Goal: Task Accomplishment & Management: Manage account settings

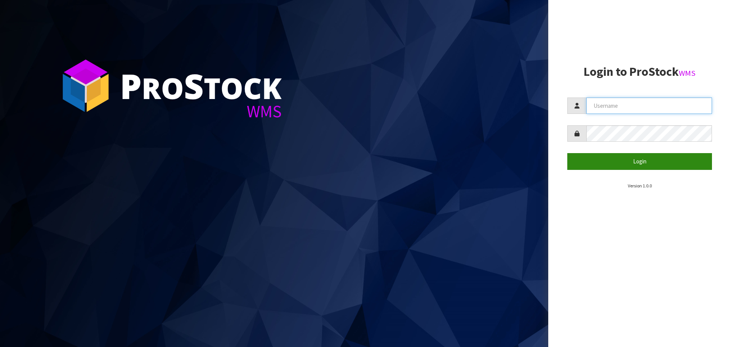
type input "[PERSON_NAME][EMAIL_ADDRESS][DOMAIN_NAME]"
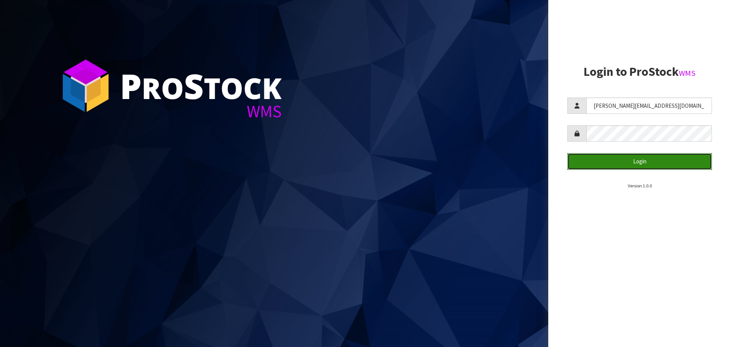
click at [622, 159] on button "Login" at bounding box center [640, 161] width 145 height 16
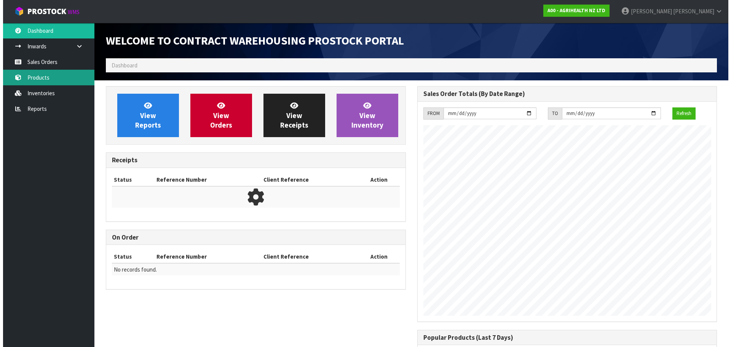
scroll to position [422, 311]
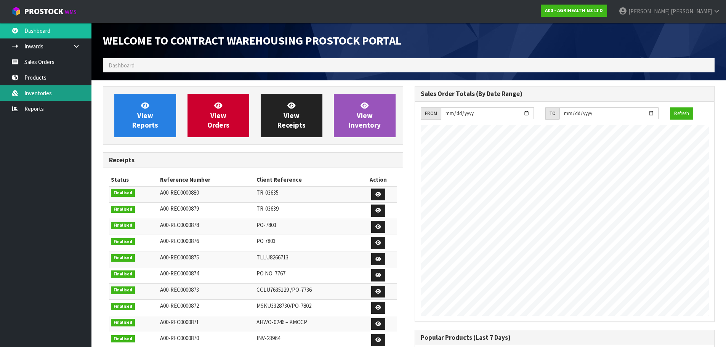
click at [53, 96] on link "Inventories" at bounding box center [45, 93] width 91 height 16
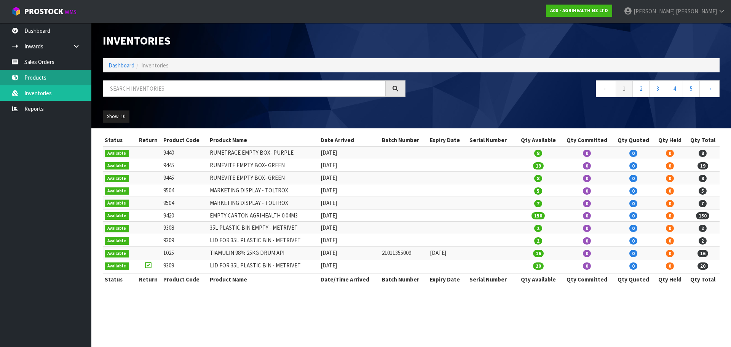
click at [57, 78] on link "Products" at bounding box center [45, 78] width 91 height 16
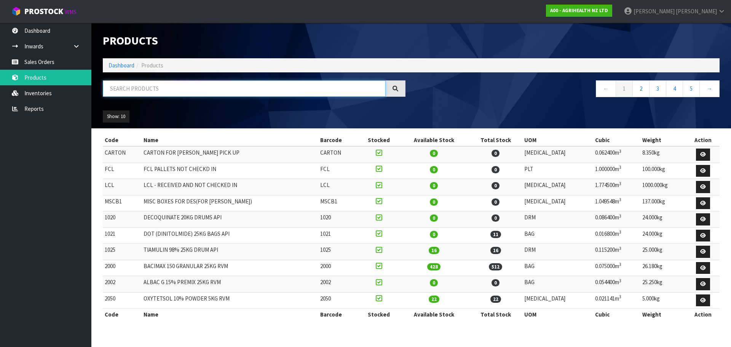
click at [160, 84] on input "text" at bounding box center [244, 88] width 283 height 16
type input "4"
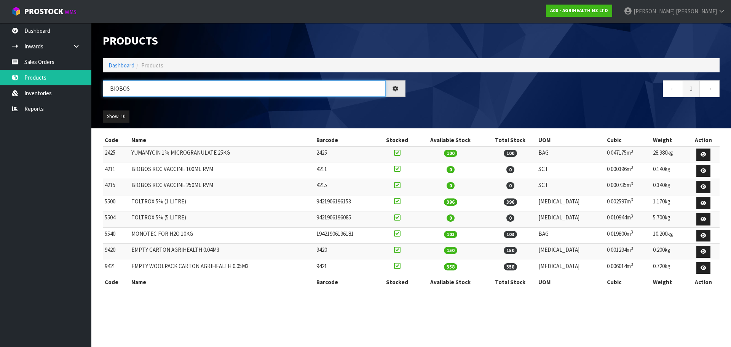
type input "BIOBOS"
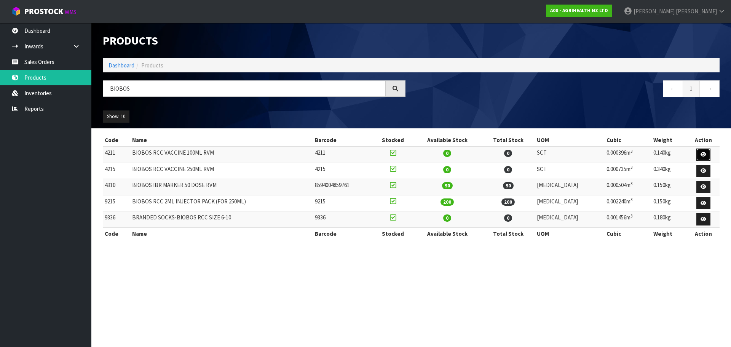
click at [704, 154] on icon at bounding box center [704, 154] width 6 height 5
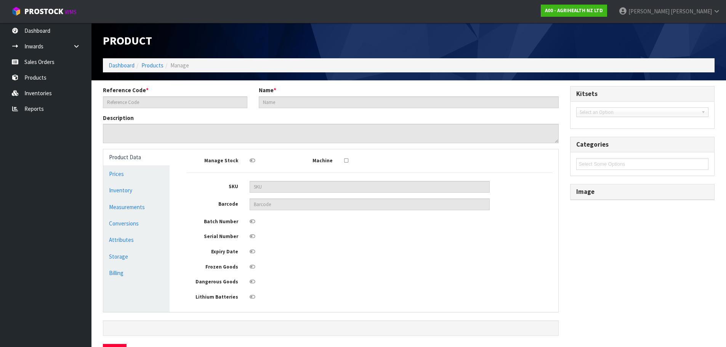
type input "4211"
type input "BIOBOS RCC VACCINE 100ML RVM"
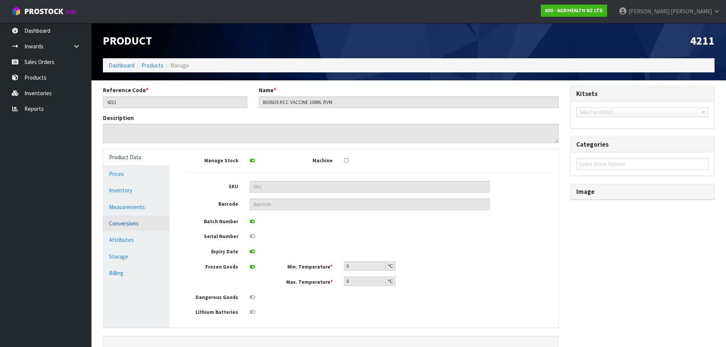
click at [128, 225] on link "Conversions" at bounding box center [136, 224] width 66 height 16
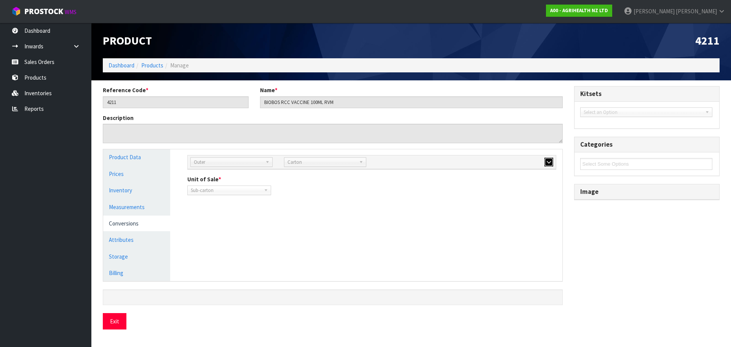
click at [549, 165] on button "button" at bounding box center [549, 162] width 9 height 9
